Goal: Information Seeking & Learning: Learn about a topic

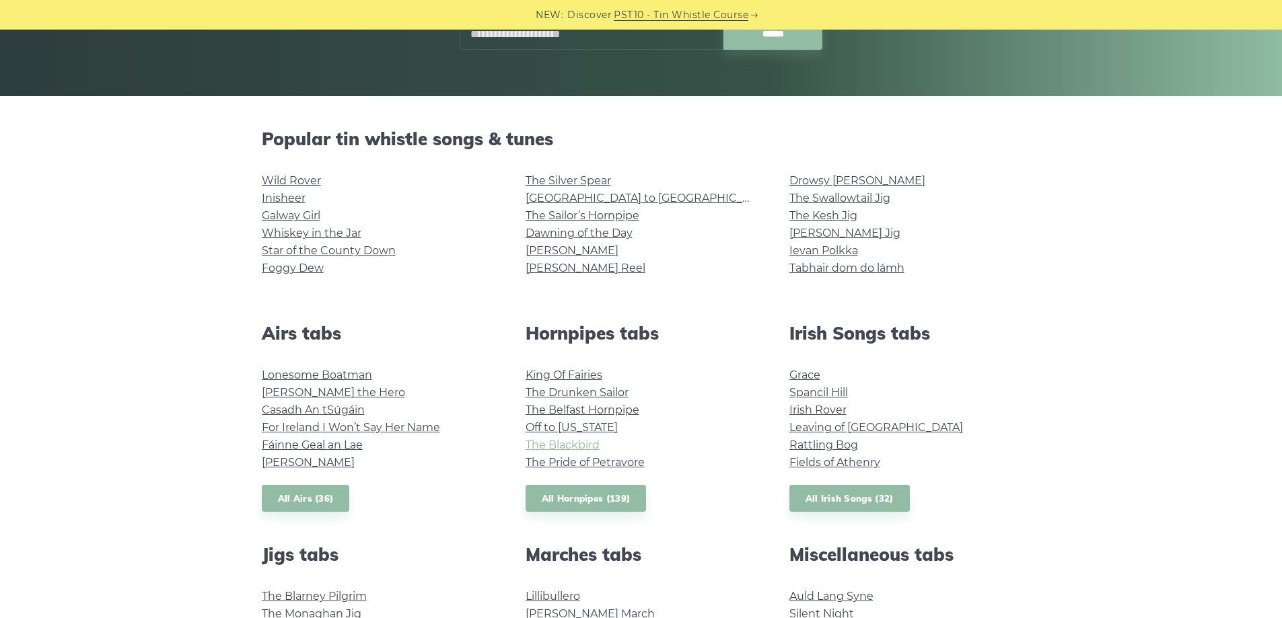
scroll to position [224, 0]
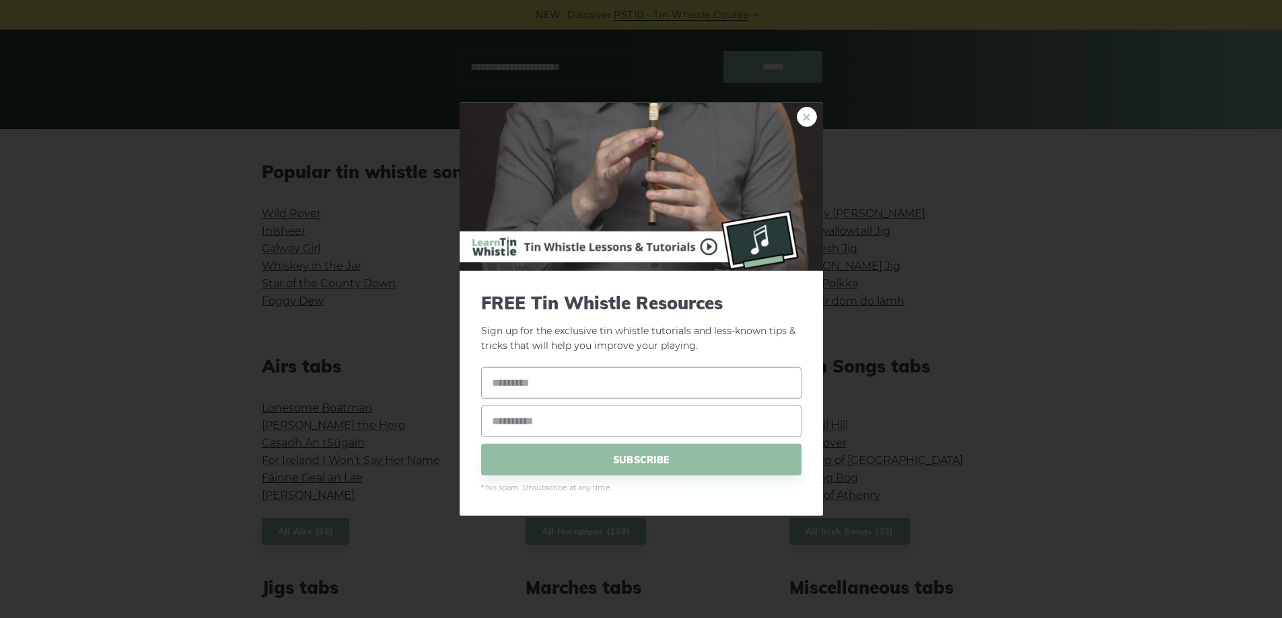
click at [805, 118] on link "×" at bounding box center [807, 116] width 20 height 20
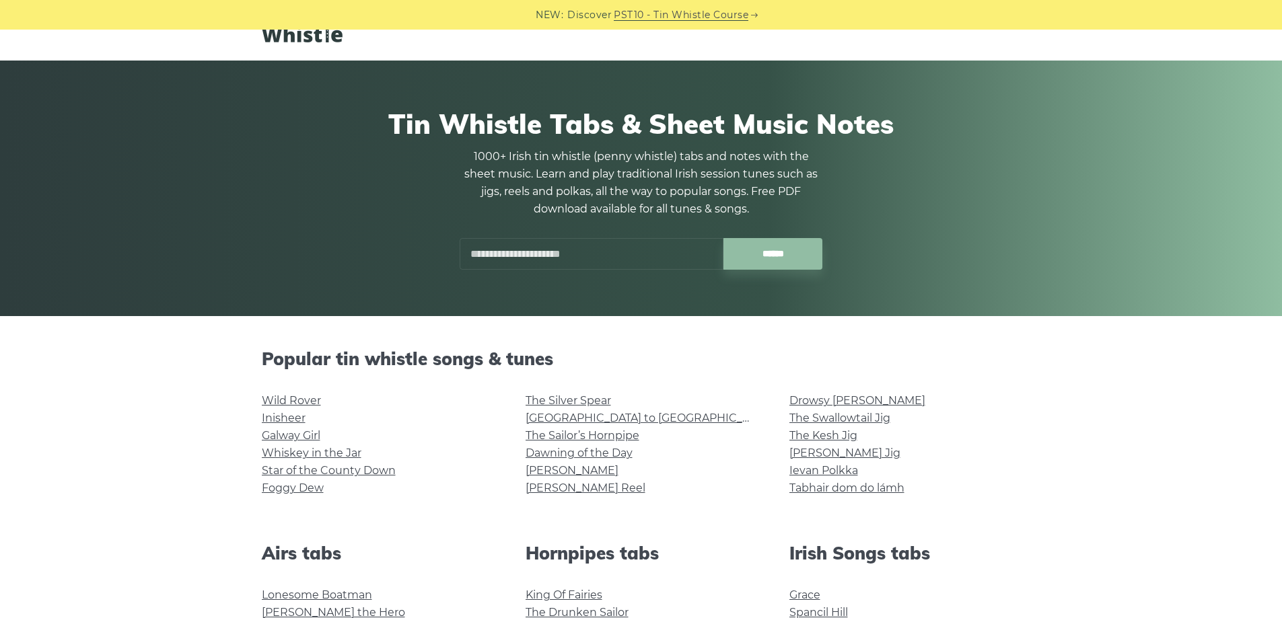
scroll to position [0, 0]
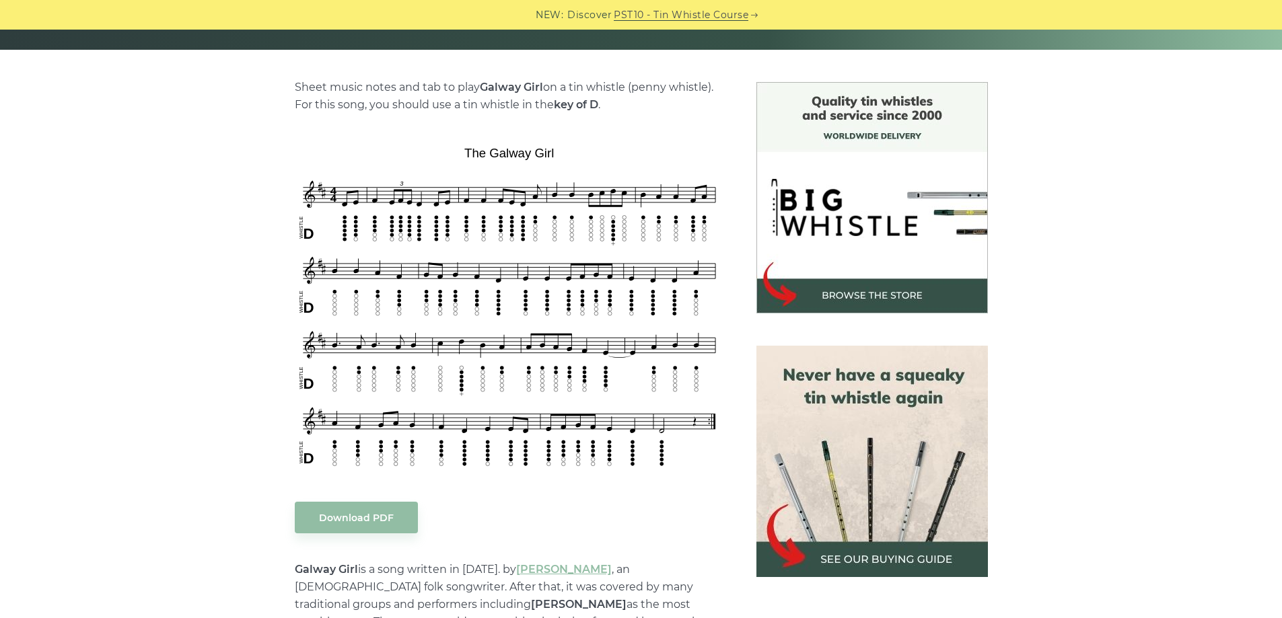
scroll to position [336, 0]
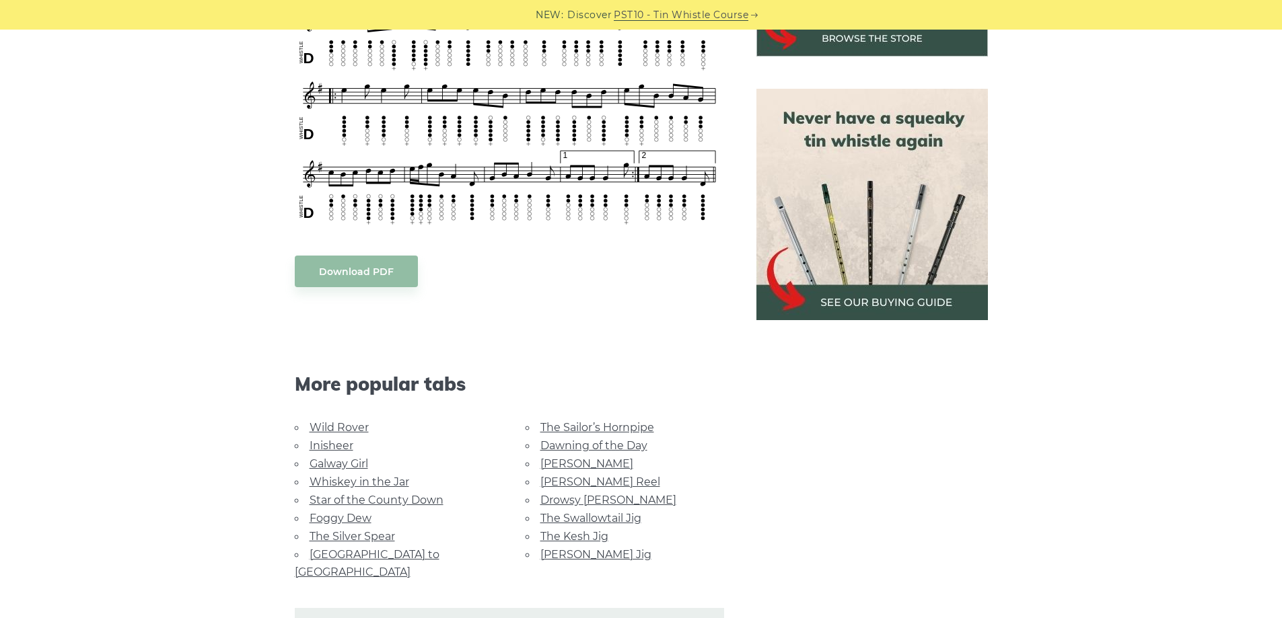
scroll to position [336, 0]
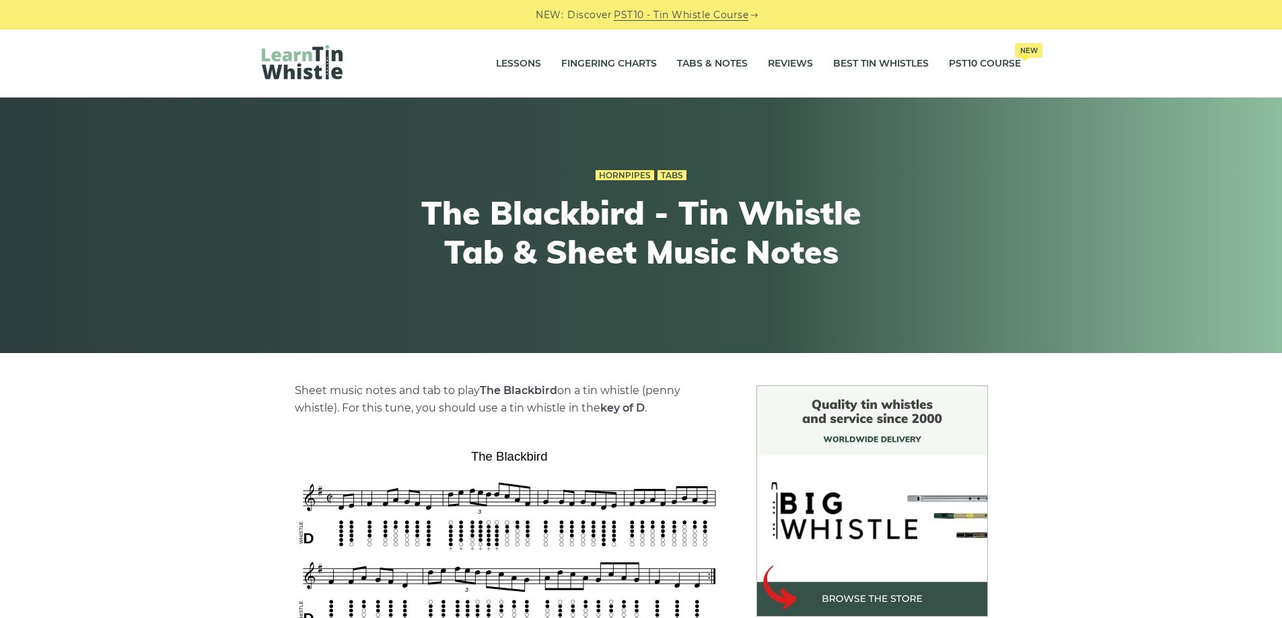
scroll to position [224, 0]
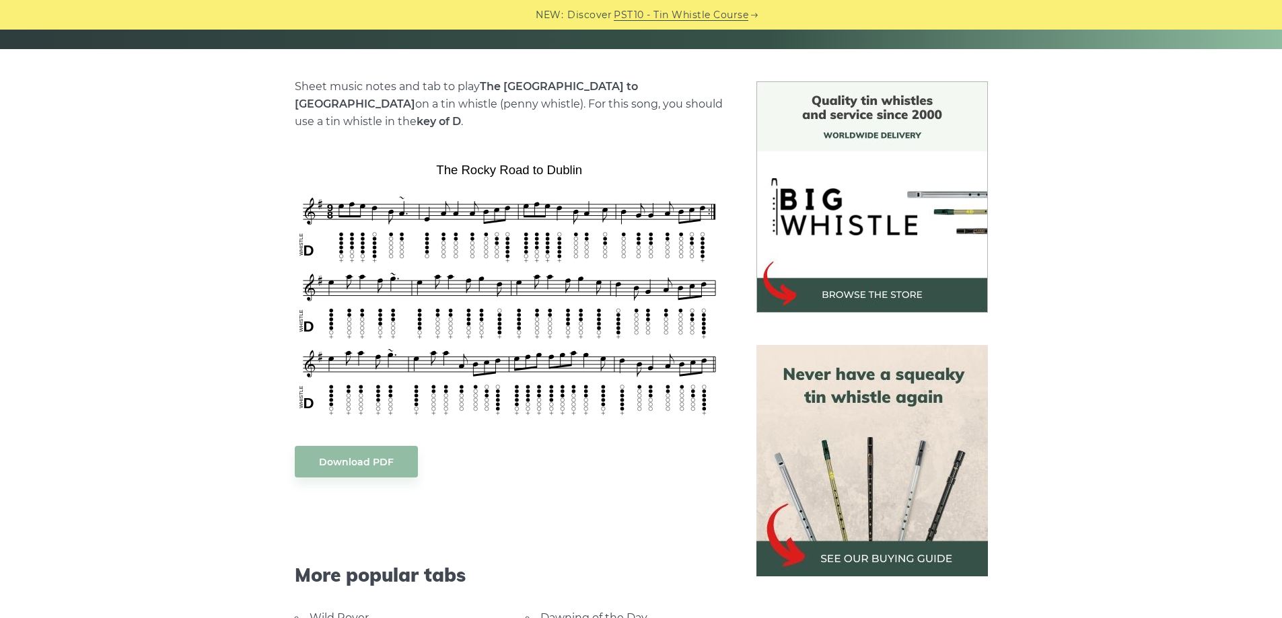
scroll to position [336, 0]
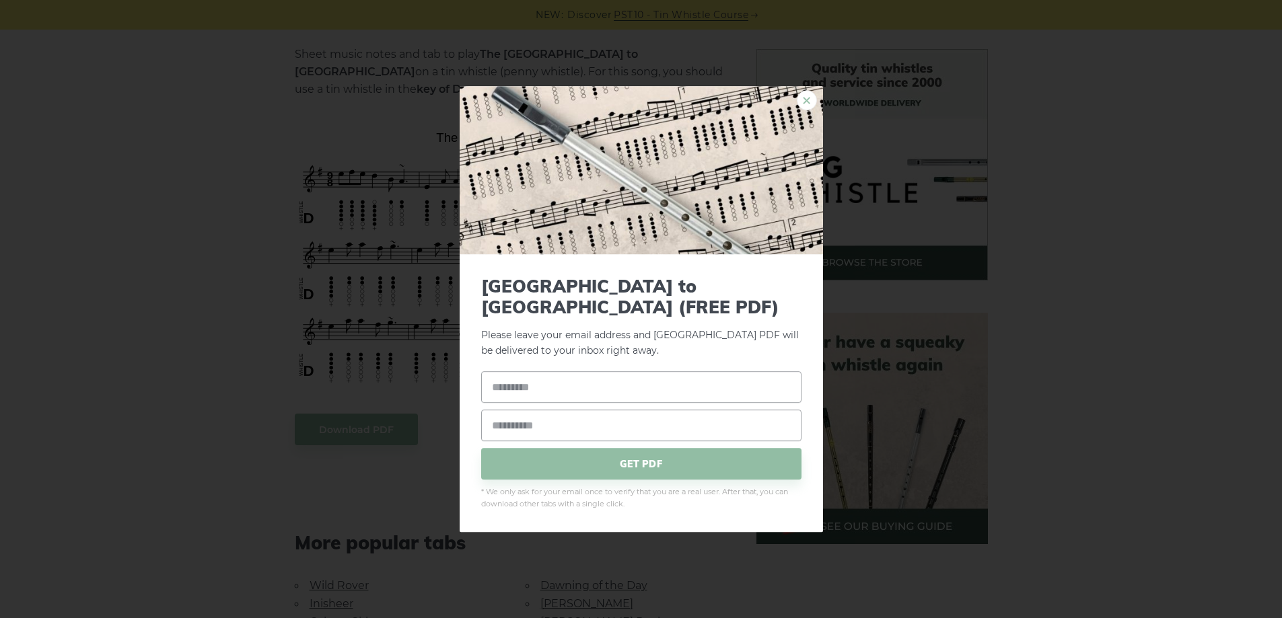
click at [803, 108] on link "×" at bounding box center [807, 100] width 20 height 20
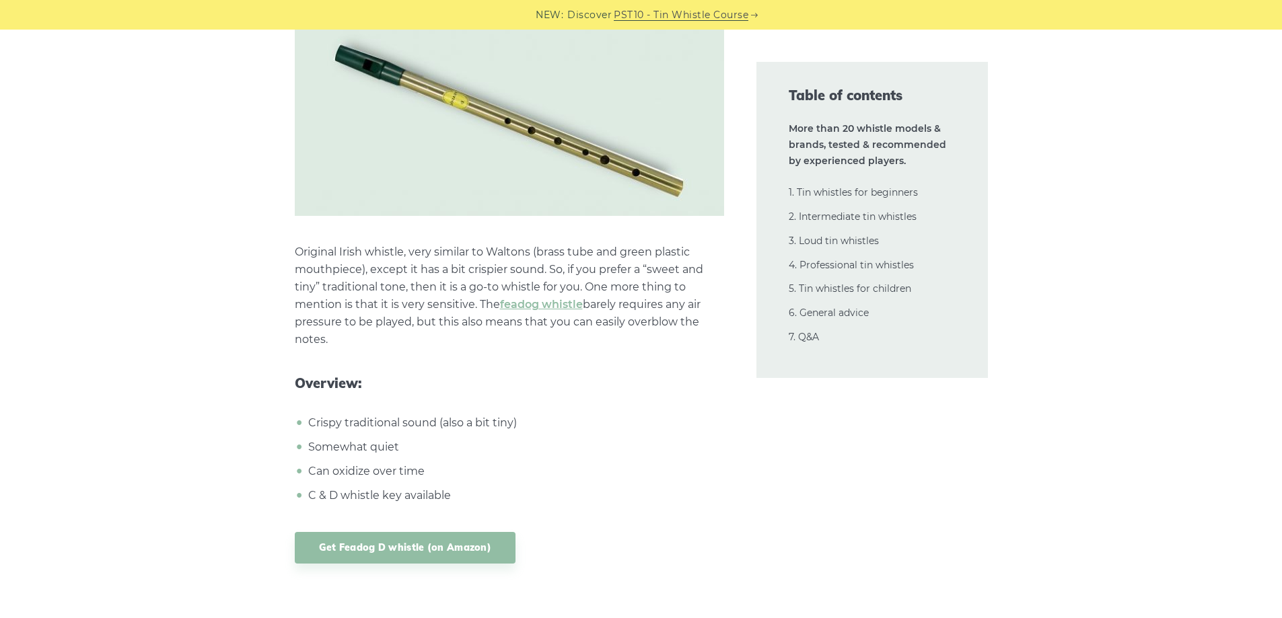
scroll to position [3140, 0]
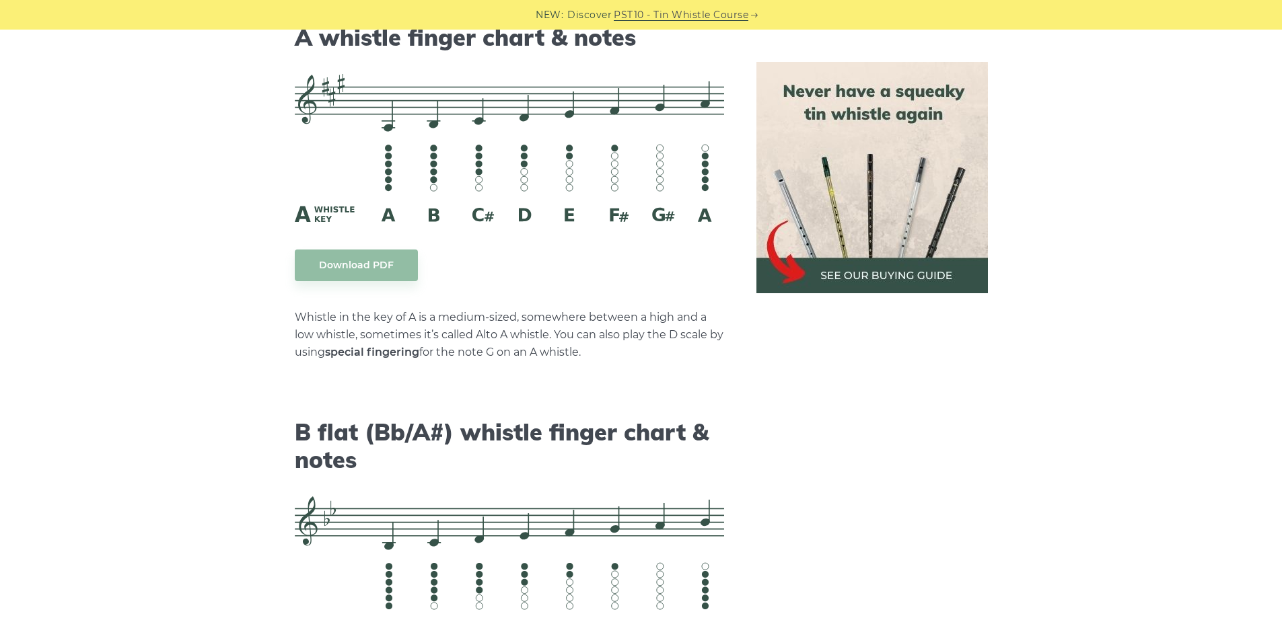
scroll to position [3812, 0]
